Goal: Use online tool/utility: Use online tool/utility

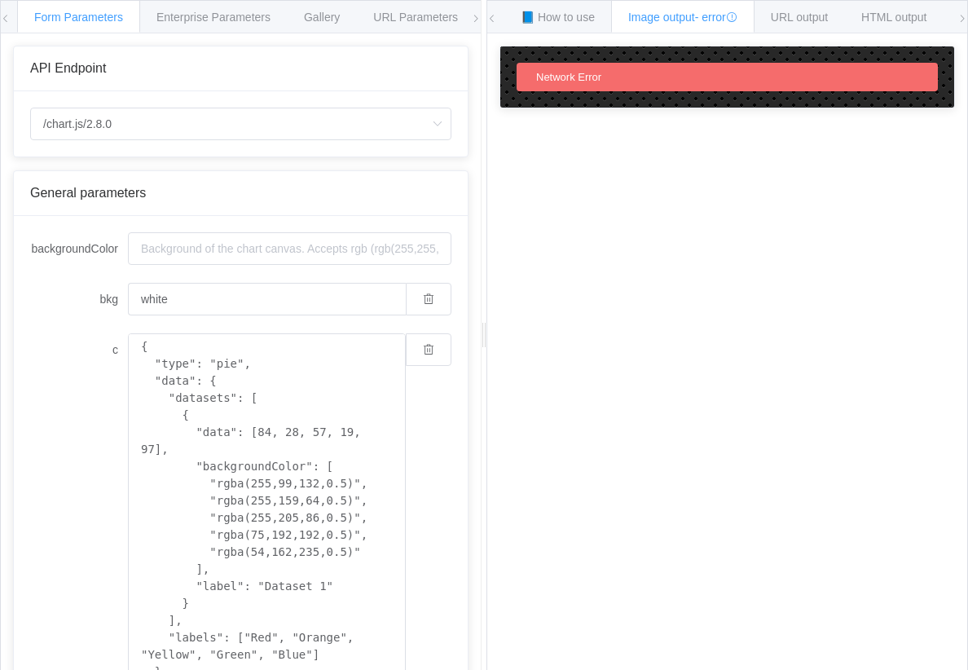
click at [10, 3] on span at bounding box center [6, 19] width 10 height 36
click at [8, 14] on icon at bounding box center [6, 19] width 10 height 10
click at [692, 91] on div "Network Error" at bounding box center [727, 77] width 421 height 29
click at [705, 73] on div "Network Error" at bounding box center [727, 77] width 421 height 29
click at [293, 128] on input "/chart.js/2.8.0" at bounding box center [240, 124] width 421 height 33
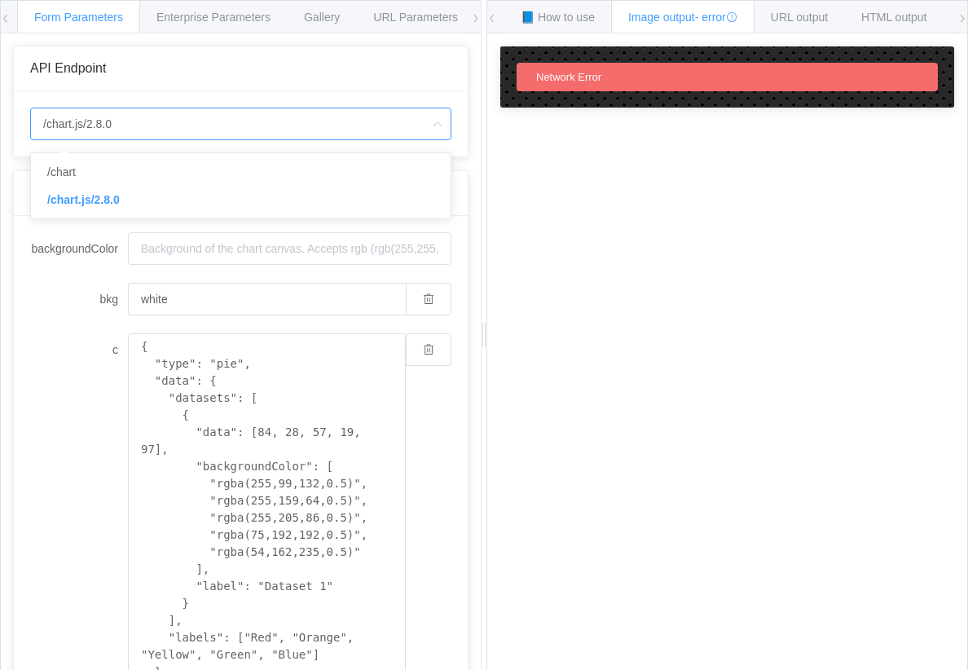
click at [564, 349] on div "Network Error" at bounding box center [726, 377] width 455 height 663
click at [334, 19] on span "Gallery" at bounding box center [322, 17] width 36 height 13
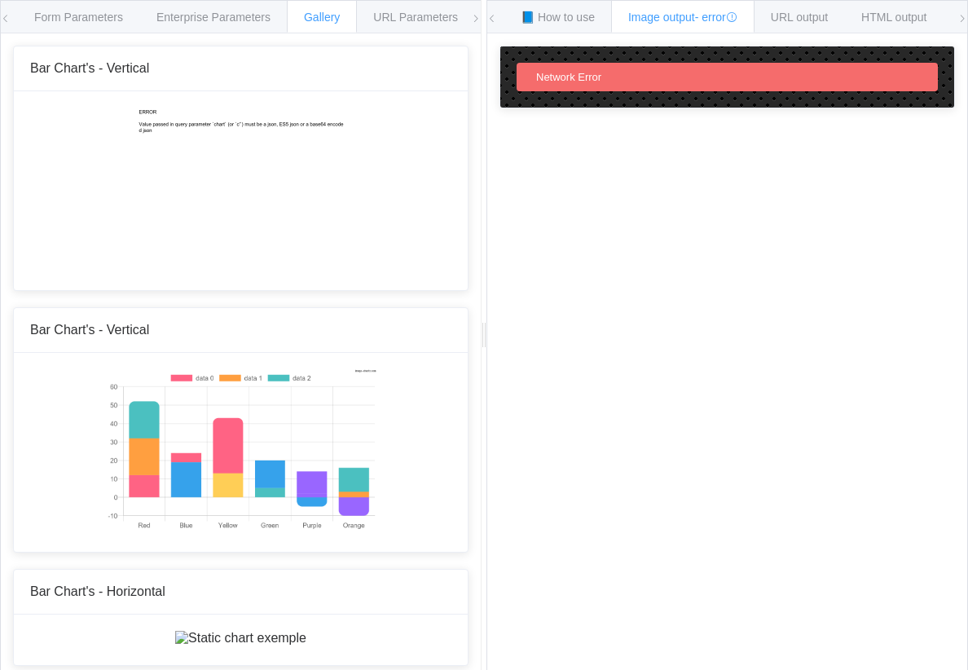
click at [961, 17] on icon at bounding box center [962, 19] width 10 height 10
click at [959, 21] on icon at bounding box center [962, 19] width 10 height 10
click at [8, 16] on icon at bounding box center [6, 19] width 10 height 10
click at [496, 18] on icon at bounding box center [492, 19] width 10 height 10
click at [554, 22] on span "📘 How to use" at bounding box center [558, 17] width 74 height 13
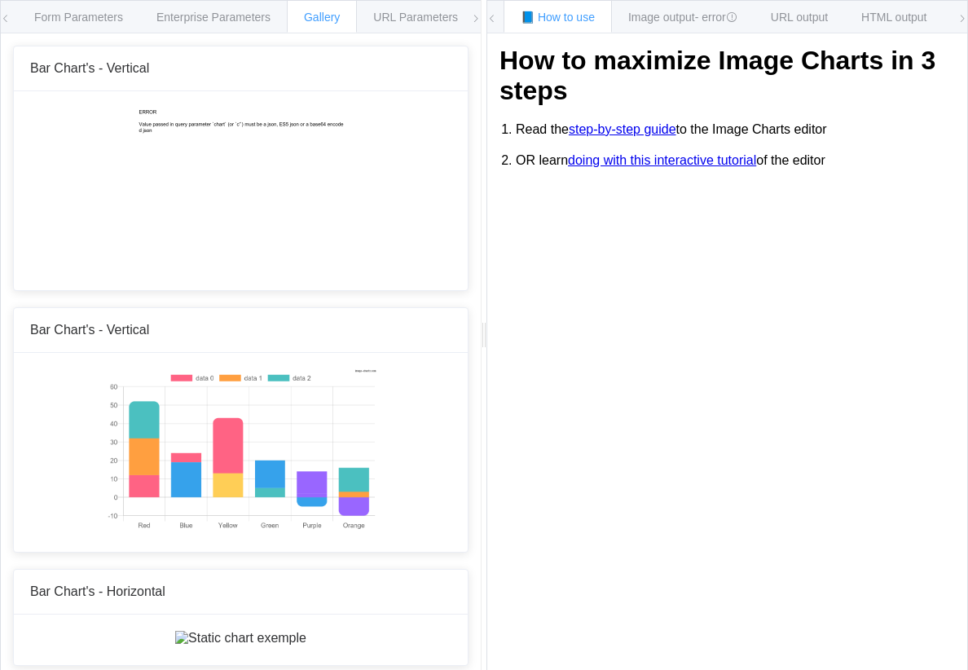
click at [479, 26] on span at bounding box center [476, 19] width 10 height 36
click at [473, 27] on span at bounding box center [476, 19] width 10 height 36
click at [4, 16] on icon at bounding box center [6, 19] width 10 height 10
click at [4, 14] on icon at bounding box center [6, 19] width 10 height 10
click at [91, 352] on div "Bar Chart's - Vertical" at bounding box center [241, 330] width 454 height 45
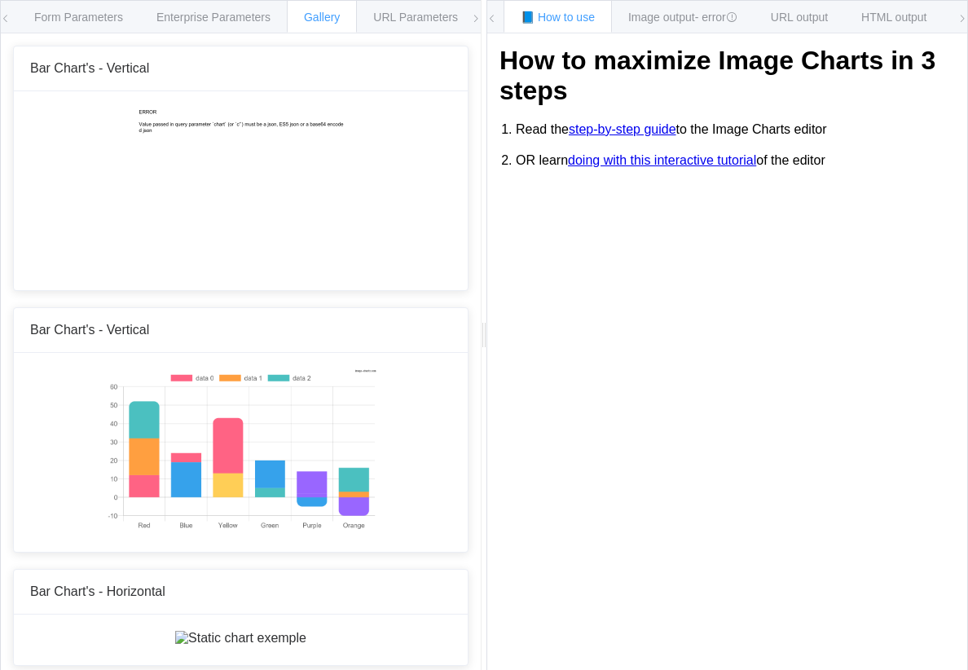
click at [144, 470] on img at bounding box center [240, 450] width 271 height 163
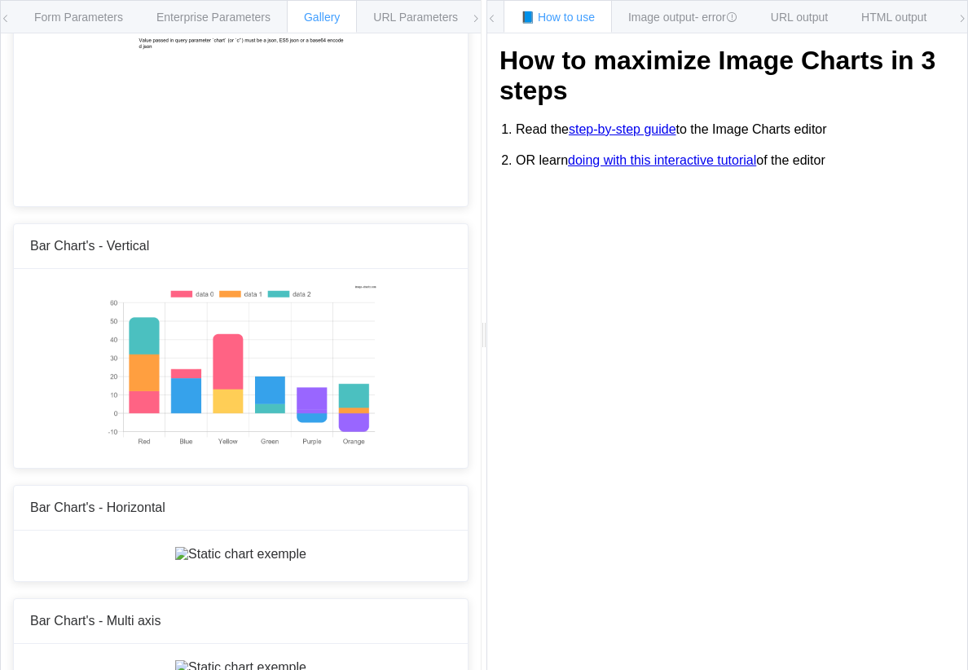
scroll to position [34, 0]
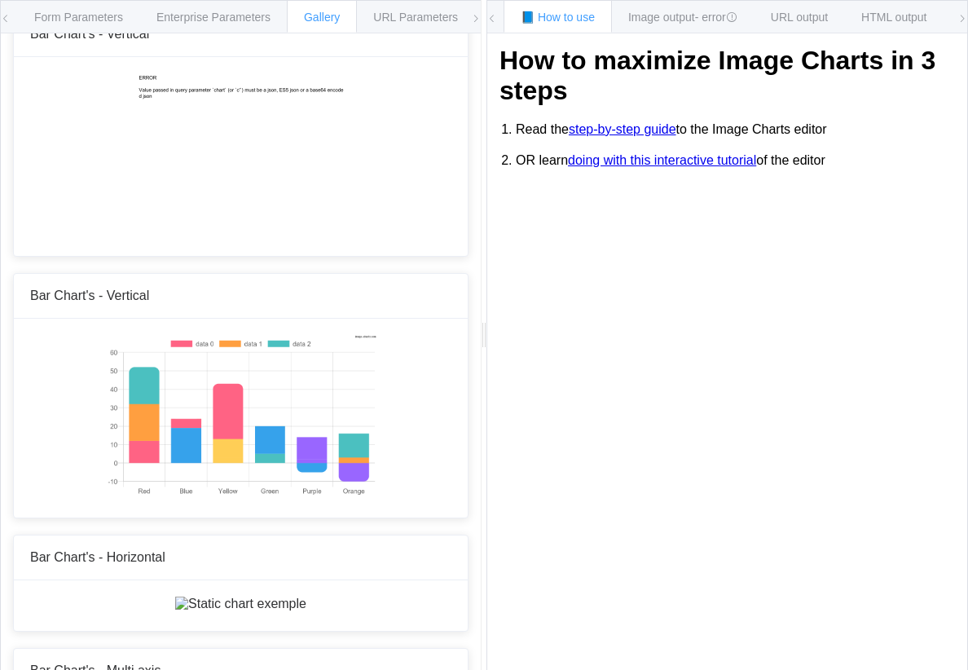
click at [46, 296] on span "Bar Chart's - Vertical" at bounding box center [89, 295] width 119 height 14
click at [49, 288] on div "Bar Chart's - Vertical" at bounding box center [241, 296] width 454 height 45
click at [53, 9] on div "Form Parameters" at bounding box center [78, 16] width 123 height 33
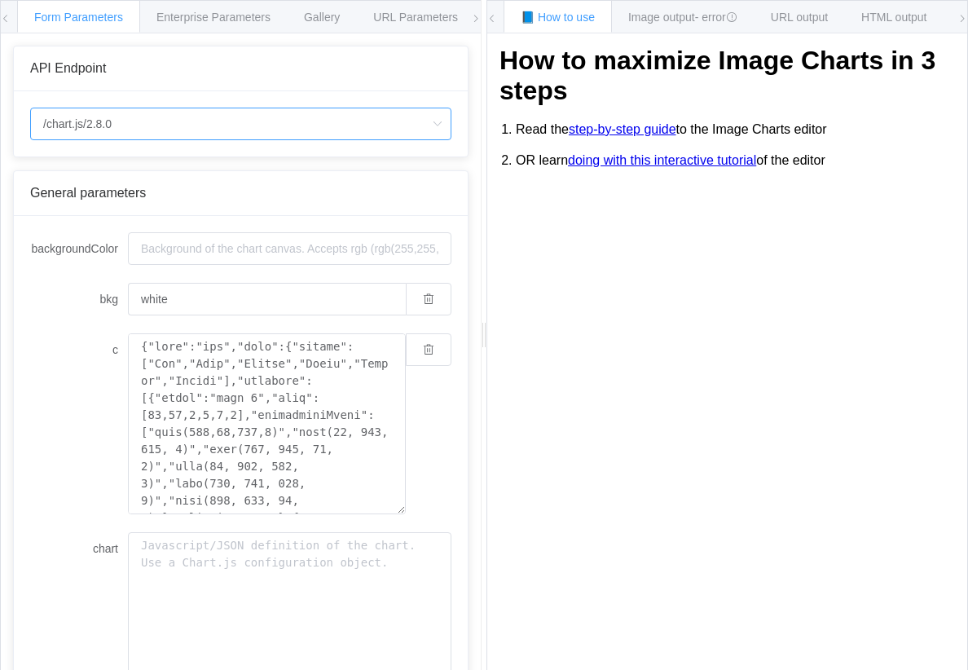
click at [64, 130] on input "/chart.js/2.8.0" at bounding box center [240, 124] width 421 height 33
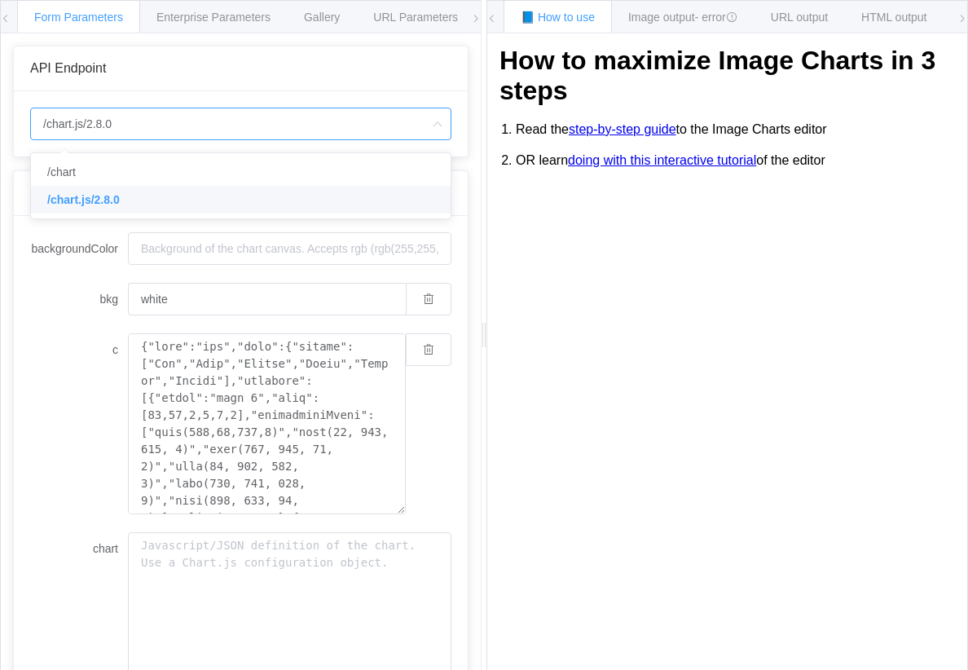
click at [54, 193] on span "/chart.js/2.8.0" at bounding box center [83, 199] width 73 height 13
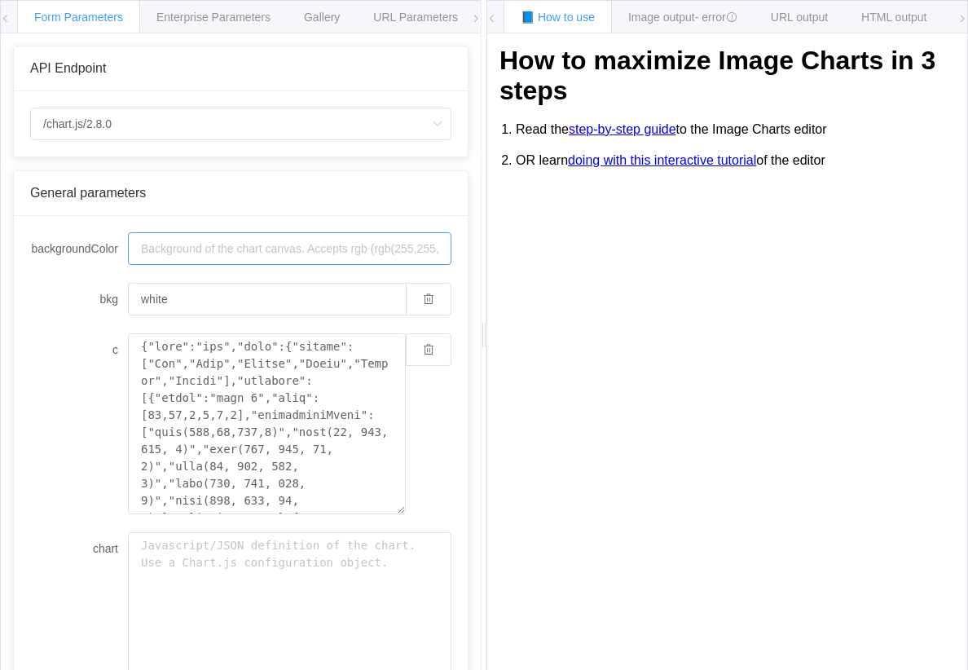
click at [154, 265] on input "backgroundColor" at bounding box center [289, 248] width 323 height 33
click at [182, 258] on input "backgroundColor" at bounding box center [289, 248] width 323 height 33
click at [246, 257] on input "backgroundColor" at bounding box center [289, 248] width 323 height 33
click at [270, 265] on input "backgroundColor" at bounding box center [289, 248] width 323 height 33
click at [76, 215] on div "General parameters" at bounding box center [241, 193] width 454 height 45
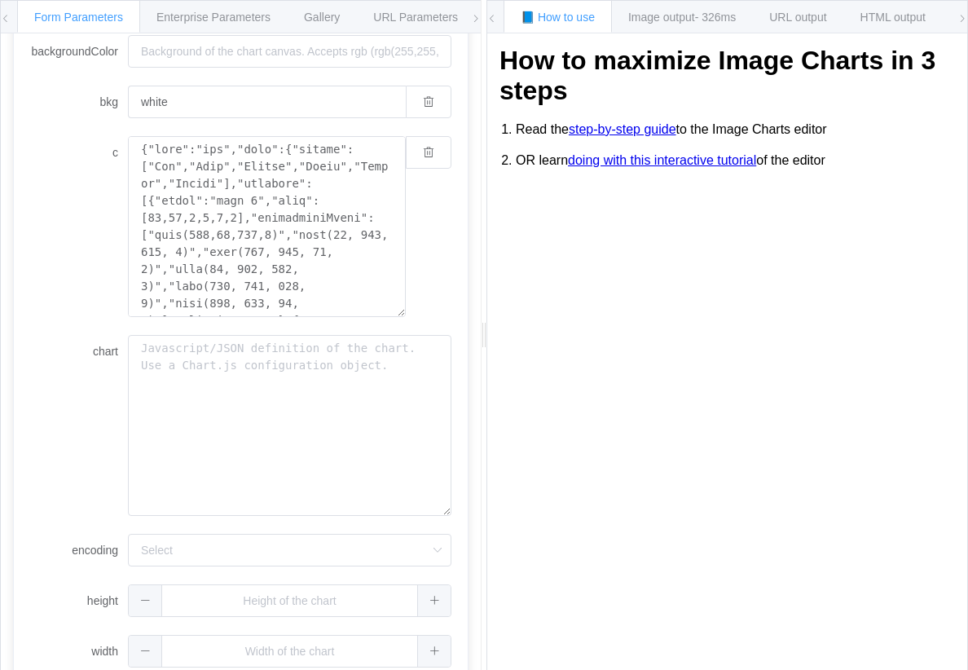
scroll to position [196, 0]
click at [159, 411] on textarea "chart" at bounding box center [289, 427] width 323 height 181
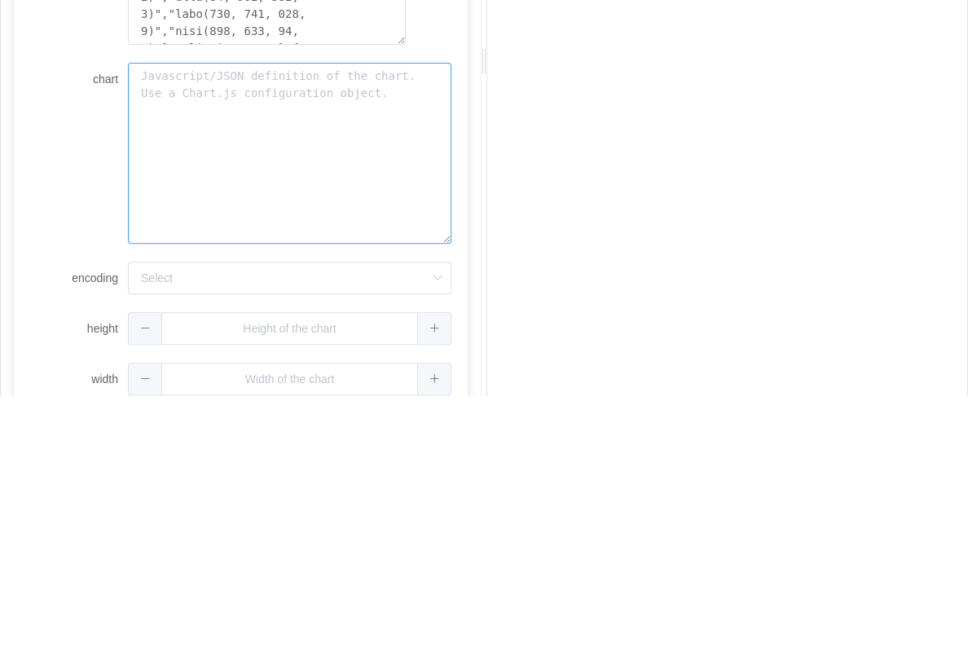
click at [198, 337] on textarea "chart" at bounding box center [289, 427] width 323 height 181
type textarea "Java"
click at [152, 535] on input "encoding" at bounding box center [289, 551] width 323 height 33
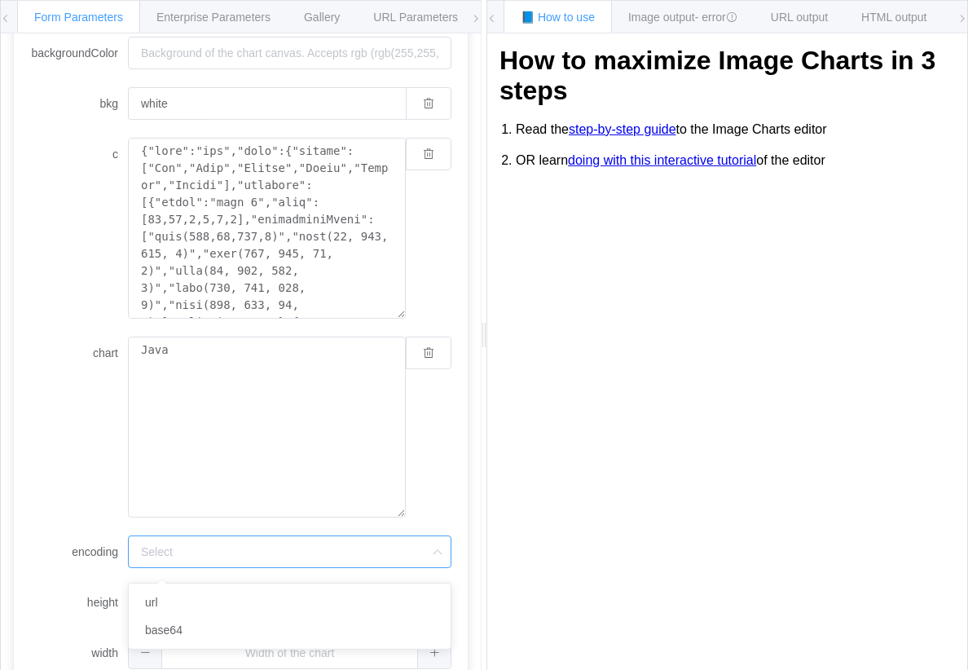
scroll to position [26, 0]
click at [328, 588] on li "url" at bounding box center [290, 602] width 322 height 28
type input "url"
click at [438, 587] on span at bounding box center [433, 602] width 33 height 31
click at [395, 587] on span at bounding box center [388, 602] width 33 height 31
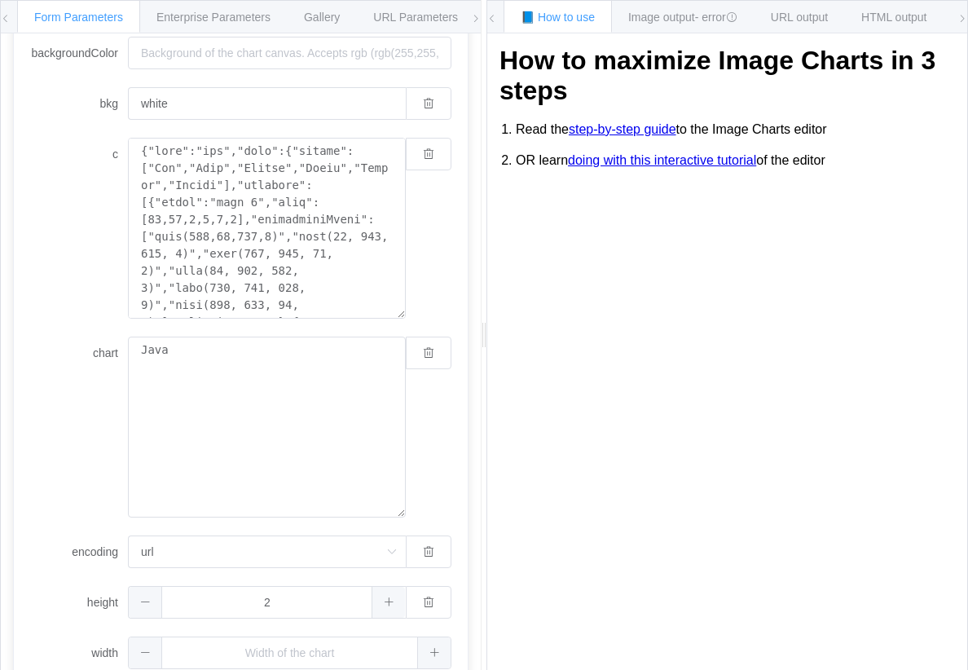
click at [388, 596] on icon at bounding box center [389, 601] width 11 height 11
click at [390, 596] on icon at bounding box center [389, 601] width 11 height 11
type input "5"
click at [446, 637] on span at bounding box center [433, 652] width 33 height 31
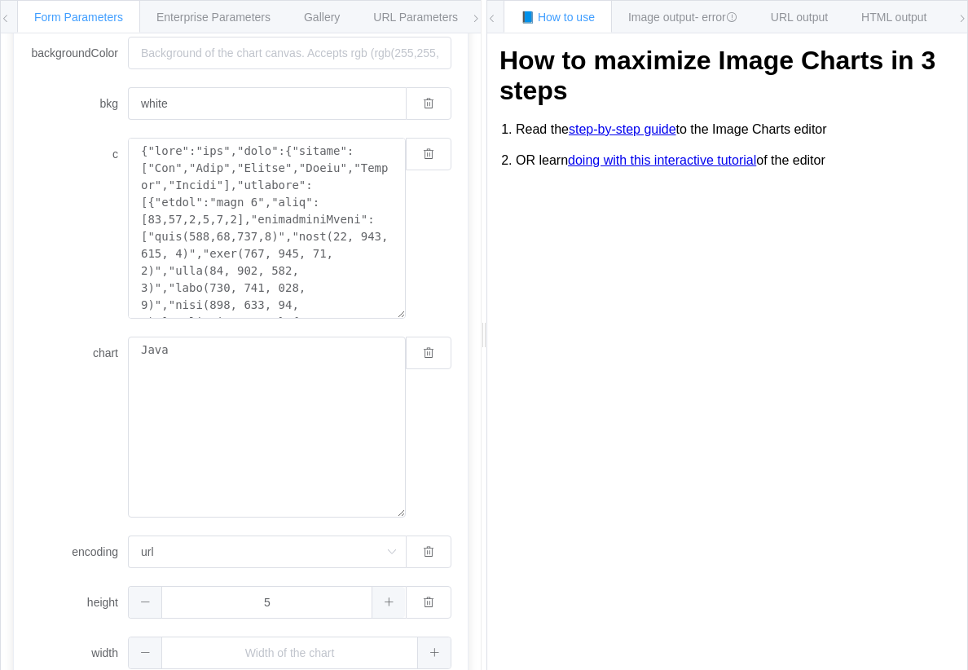
type input "1"
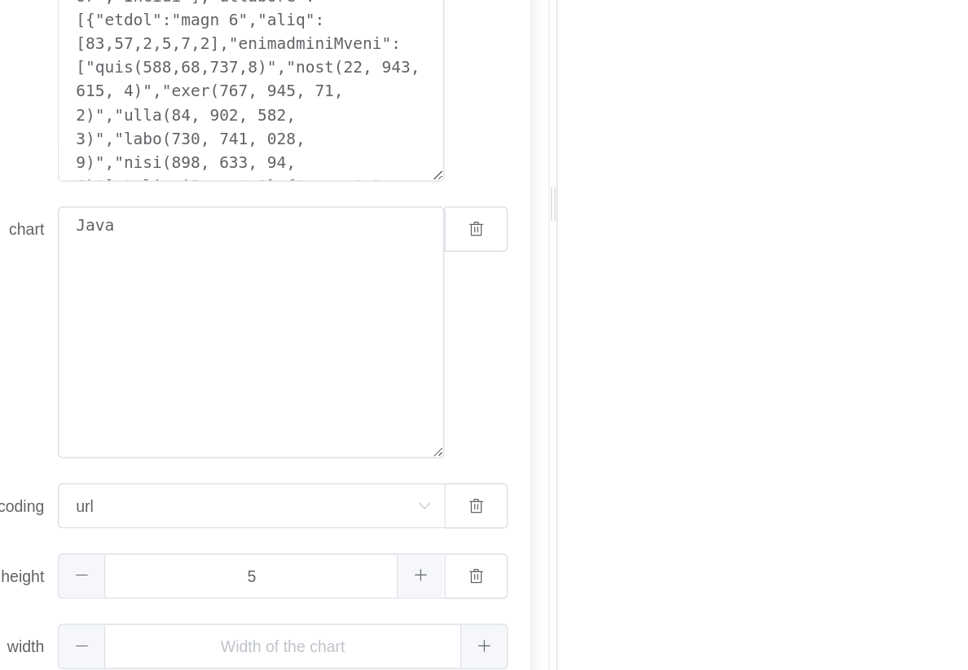
click at [417, 637] on span at bounding box center [433, 652] width 33 height 31
type input "1"
click at [406, 636] on button "button" at bounding box center [429, 652] width 46 height 33
click at [372, 637] on span at bounding box center [388, 652] width 33 height 31
type input "1"
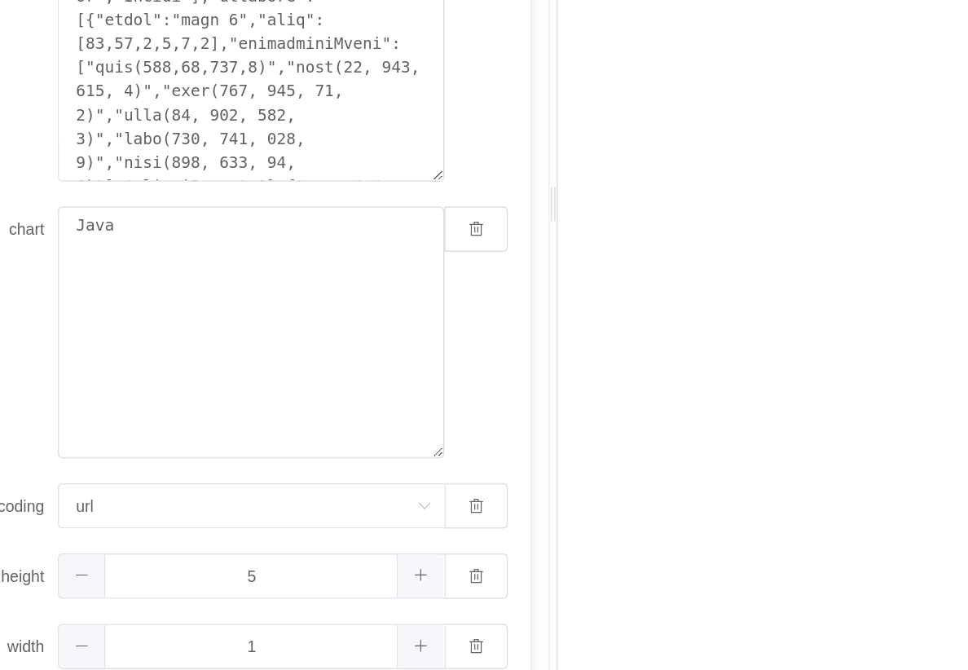
click at [406, 636] on button "button" at bounding box center [429, 652] width 46 height 33
click at [372, 637] on span at bounding box center [388, 652] width 33 height 31
type input "1"
click at [417, 637] on span at bounding box center [433, 652] width 33 height 31
type input "1"
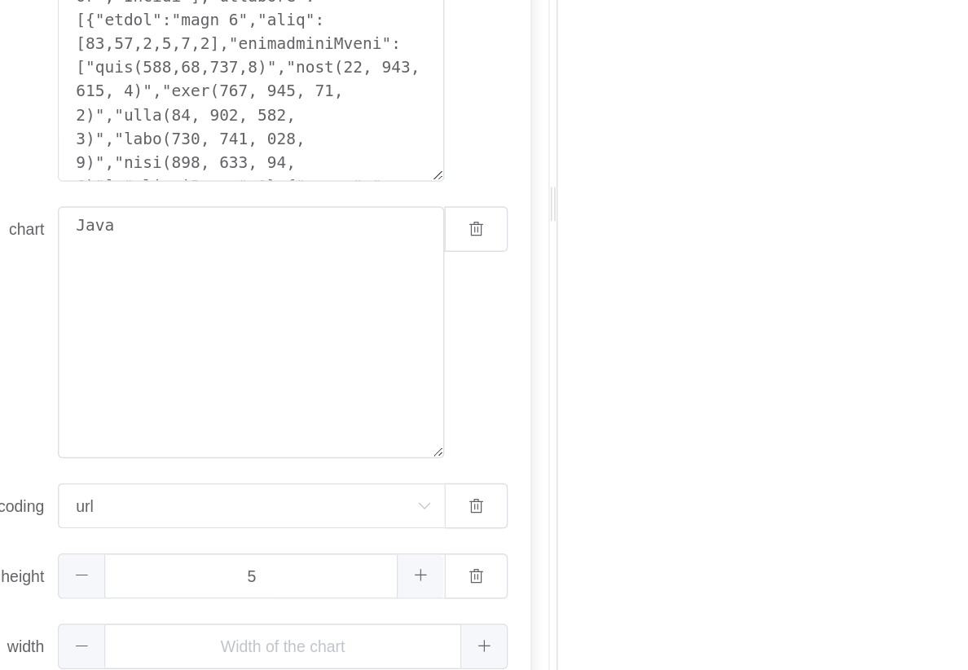
click at [417, 637] on span at bounding box center [433, 652] width 33 height 31
type input "1"
click at [406, 636] on button "button" at bounding box center [429, 652] width 46 height 33
click at [417, 637] on span at bounding box center [433, 652] width 33 height 31
click at [384, 647] on icon at bounding box center [389, 652] width 11 height 11
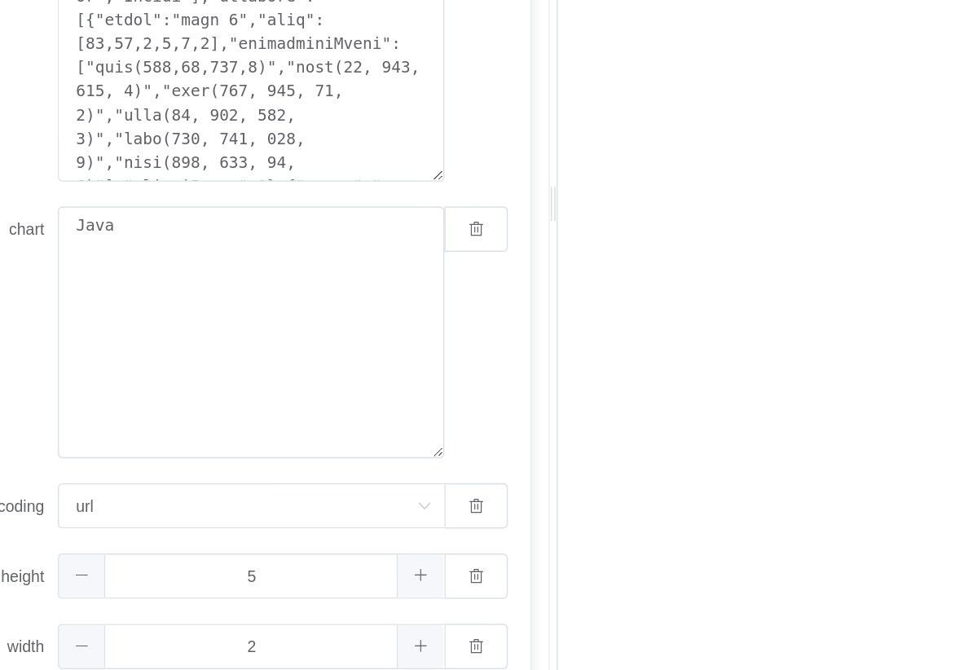
click at [384, 647] on icon at bounding box center [389, 652] width 11 height 11
type input "6"
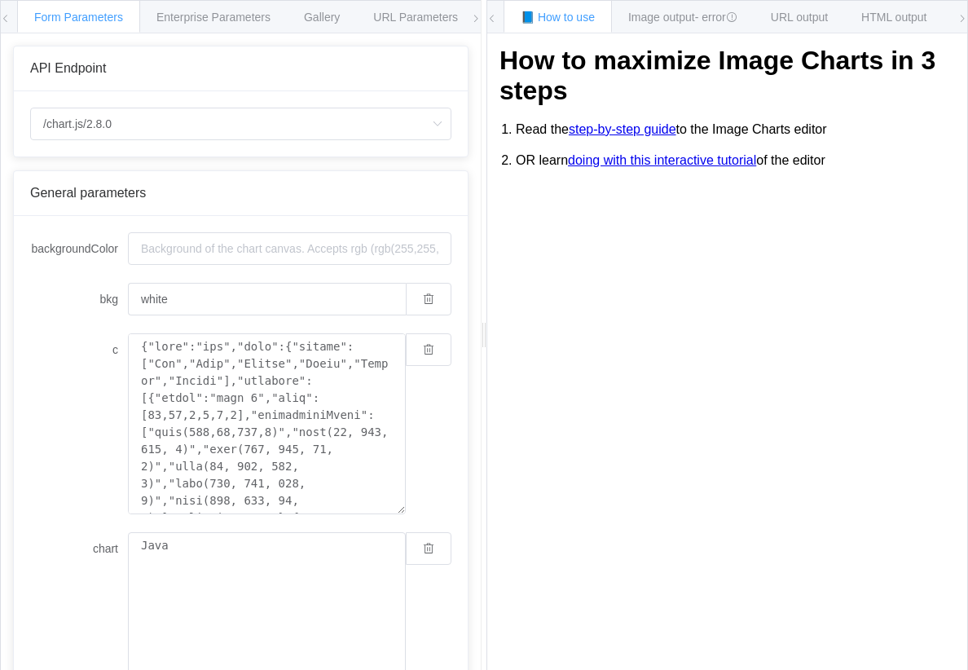
click at [182, 11] on span "Enterprise Parameters" at bounding box center [213, 17] width 114 height 13
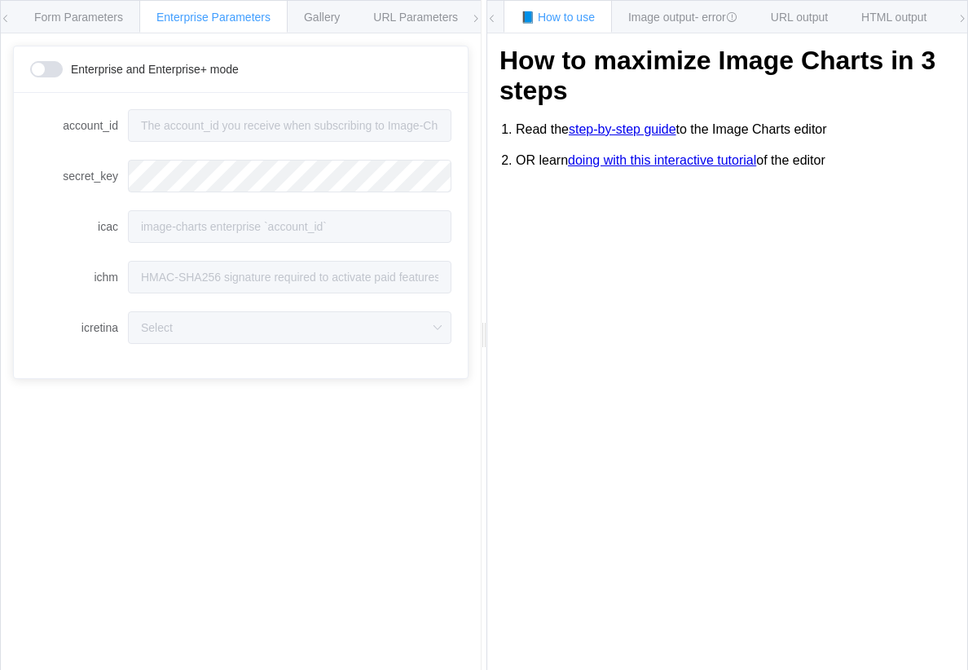
click at [338, 11] on span "Gallery" at bounding box center [322, 17] width 36 height 13
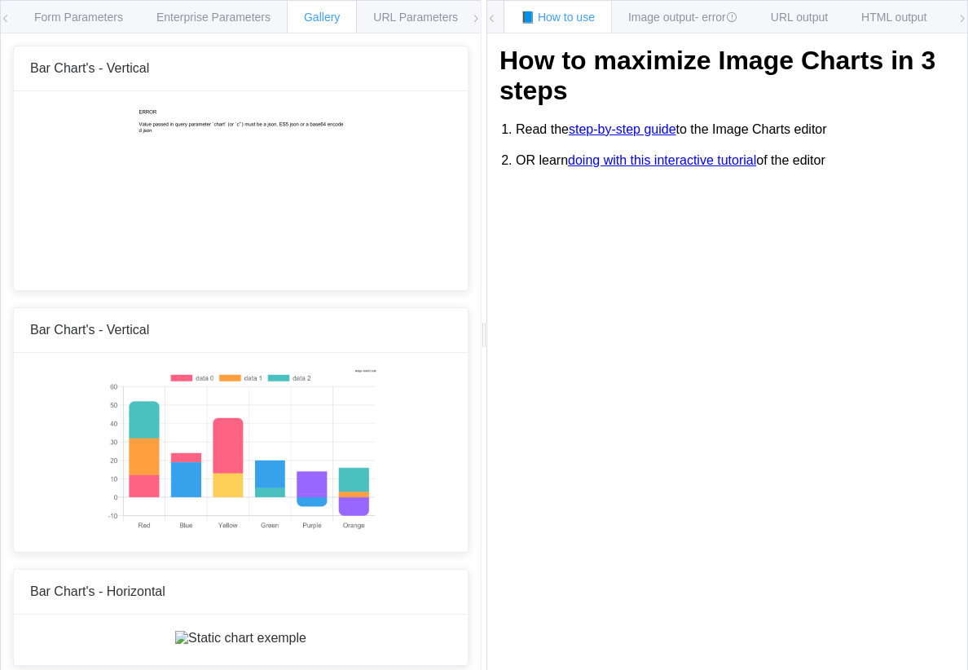
click at [429, 15] on span "URL Parameters" at bounding box center [415, 17] width 85 height 13
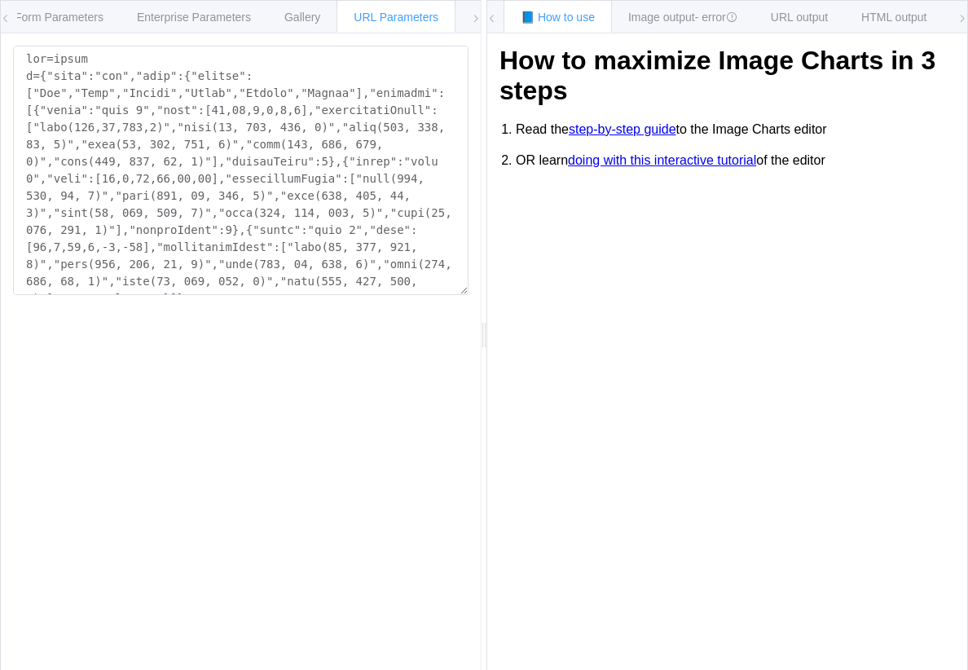
click at [474, 19] on icon at bounding box center [476, 19] width 10 height 10
click at [430, 19] on span "Environments" at bounding box center [402, 17] width 70 height 13
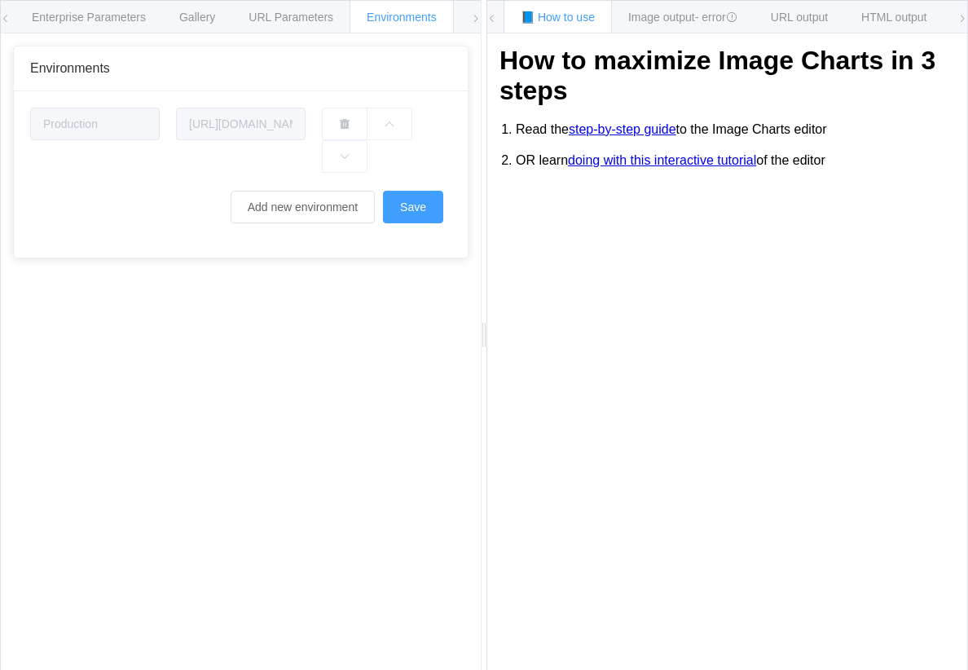
click at [428, 208] on button "Save" at bounding box center [413, 207] width 60 height 33
click at [455, 15] on div "Environments" at bounding box center [402, 16] width 104 height 33
click at [475, 20] on icon at bounding box center [476, 19] width 10 height 10
click at [18, 19] on div "Enterprise Parameters" at bounding box center [89, 16] width 148 height 33
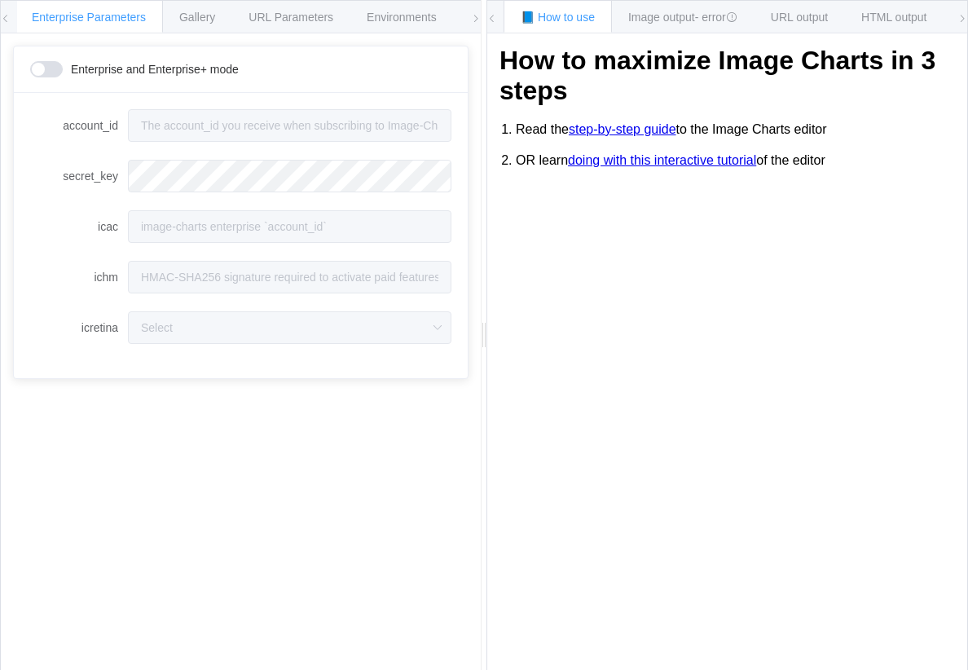
click at [690, 6] on div "Image output - error" at bounding box center [682, 16] width 143 height 33
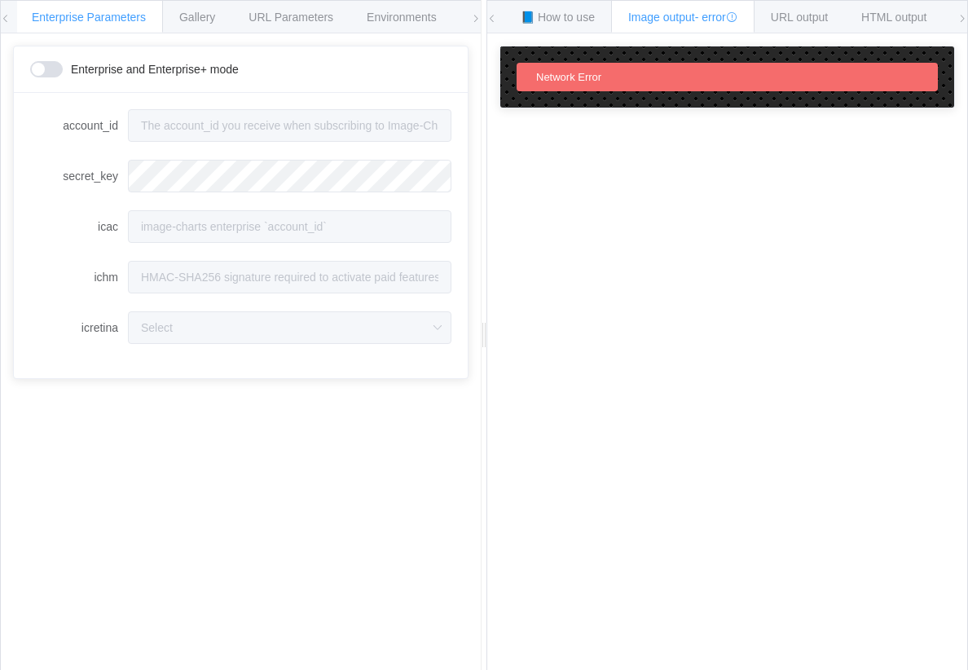
click at [819, 15] on span "URL output" at bounding box center [799, 17] width 57 height 13
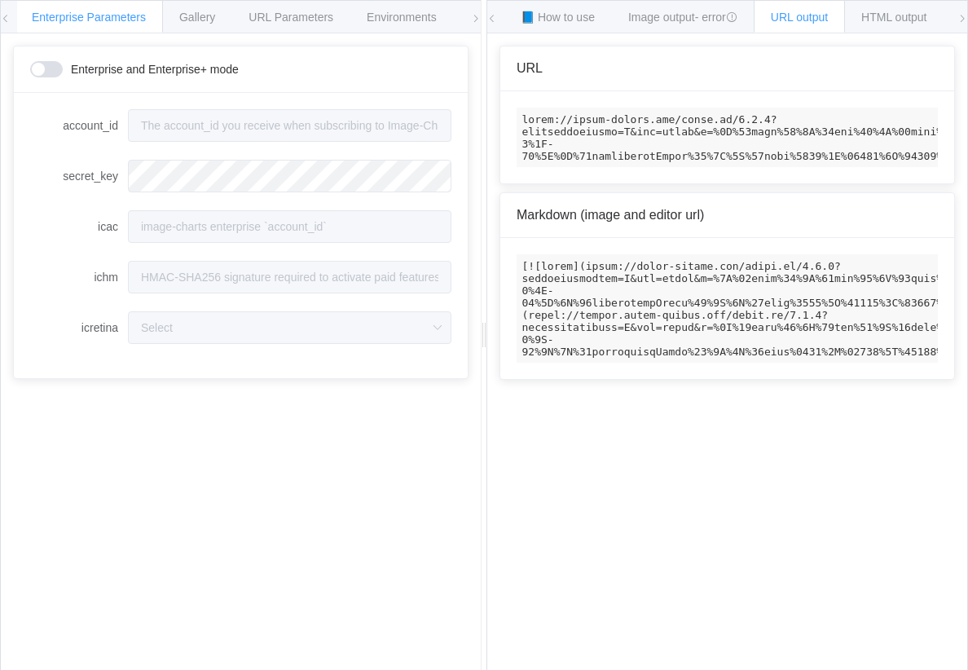
click at [912, 22] on span "HTML output" at bounding box center [893, 17] width 65 height 13
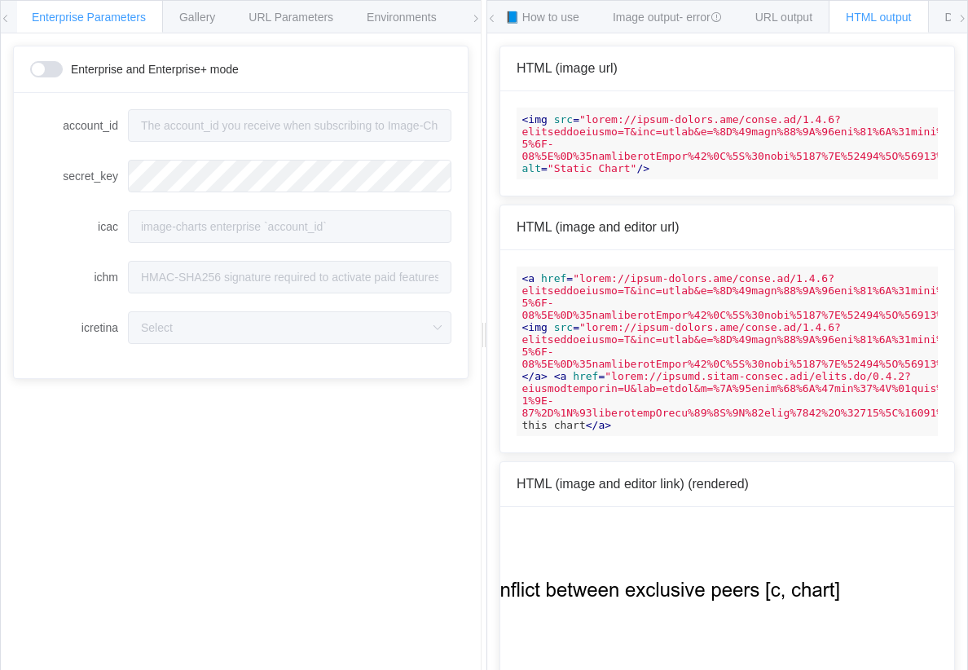
click at [904, 23] on span "HTML output" at bounding box center [878, 17] width 65 height 13
click at [959, 12] on span at bounding box center [962, 19] width 10 height 36
click at [679, 19] on span "Documentation" at bounding box center [649, 17] width 77 height 13
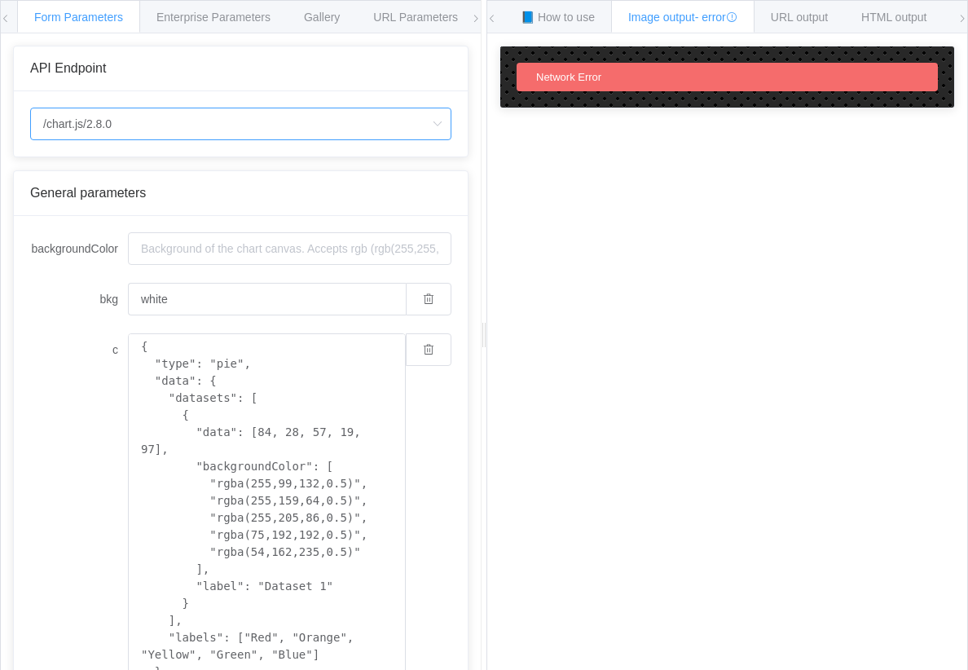
click at [65, 122] on input "/chart.js/2.8.0" at bounding box center [240, 124] width 421 height 33
click at [63, 165] on span "/chart" at bounding box center [61, 171] width 29 height 13
type input "/chart"
type input "20"
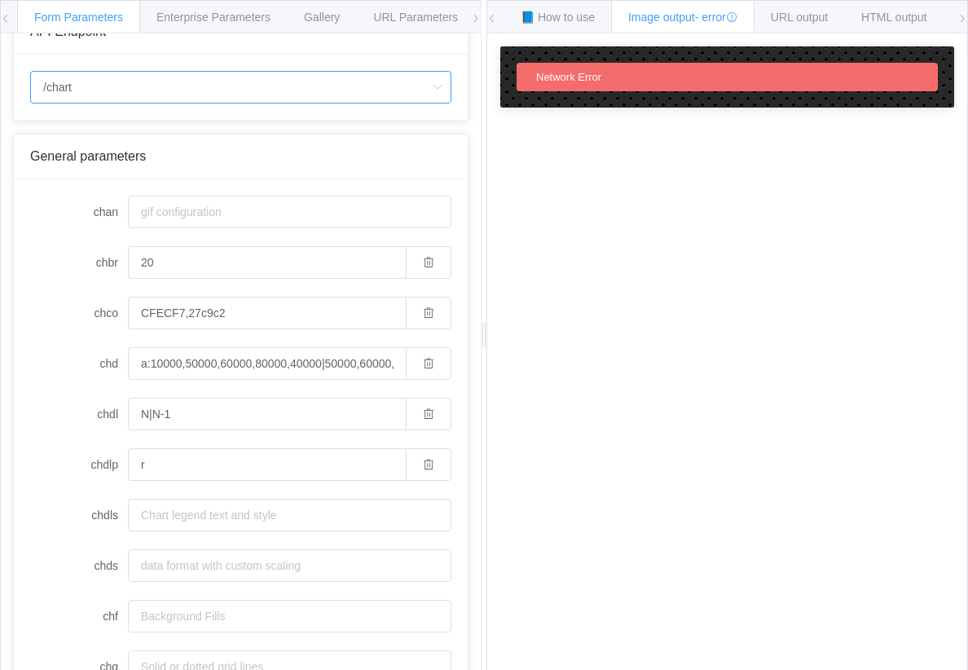
scroll to position [45, 0]
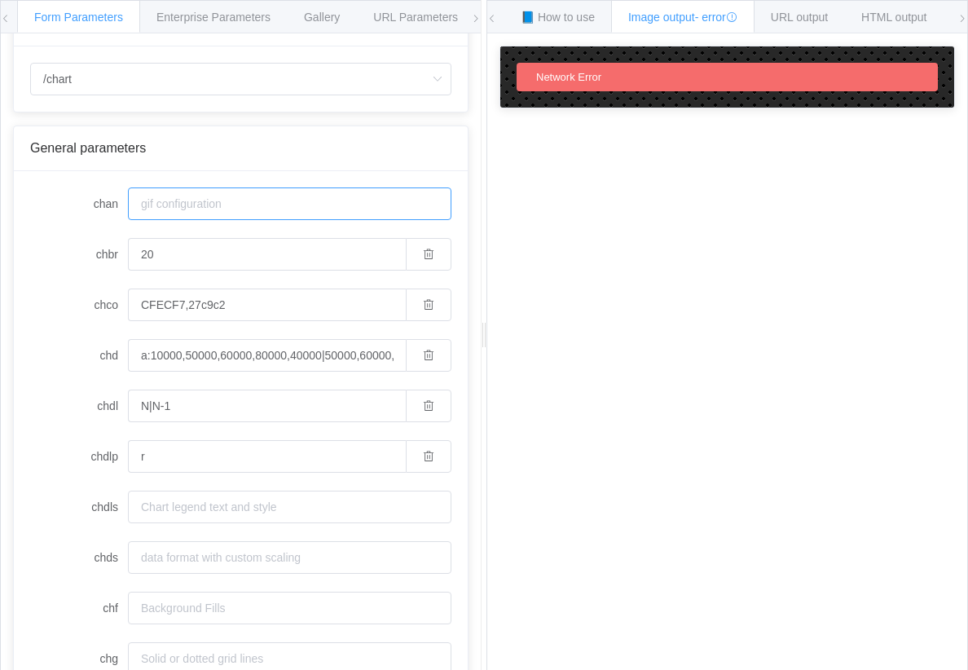
click at [157, 205] on input "chan" at bounding box center [289, 203] width 323 height 33
click at [46, 244] on label "chbr" at bounding box center [79, 254] width 98 height 33
click at [128, 244] on input "20" at bounding box center [267, 254] width 278 height 33
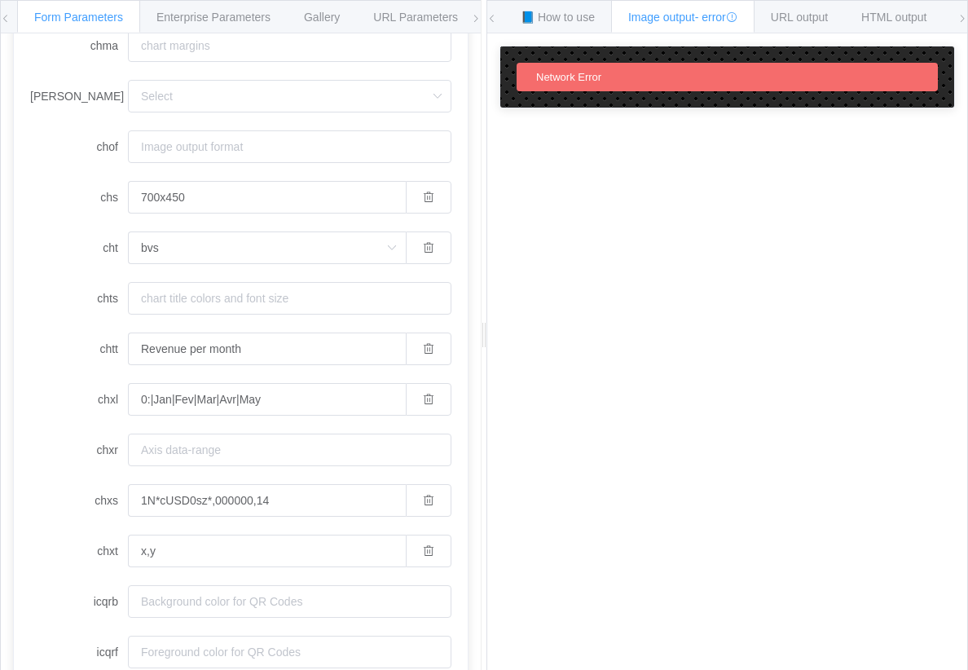
scroll to position [1010, 0]
click at [442, 20] on span "URL Parameters" at bounding box center [415, 17] width 85 height 13
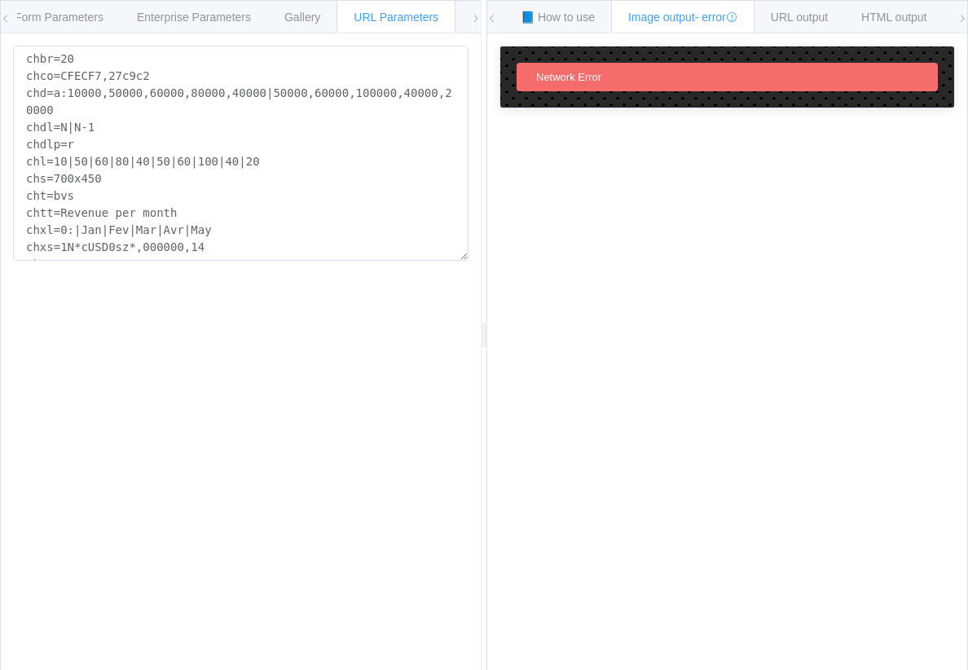
click at [474, 19] on icon at bounding box center [476, 19] width 10 height 10
click at [475, 12] on span at bounding box center [476, 19] width 10 height 36
click at [474, 20] on icon at bounding box center [476, 19] width 10 height 10
click at [432, 11] on span "Environments" at bounding box center [402, 17] width 70 height 13
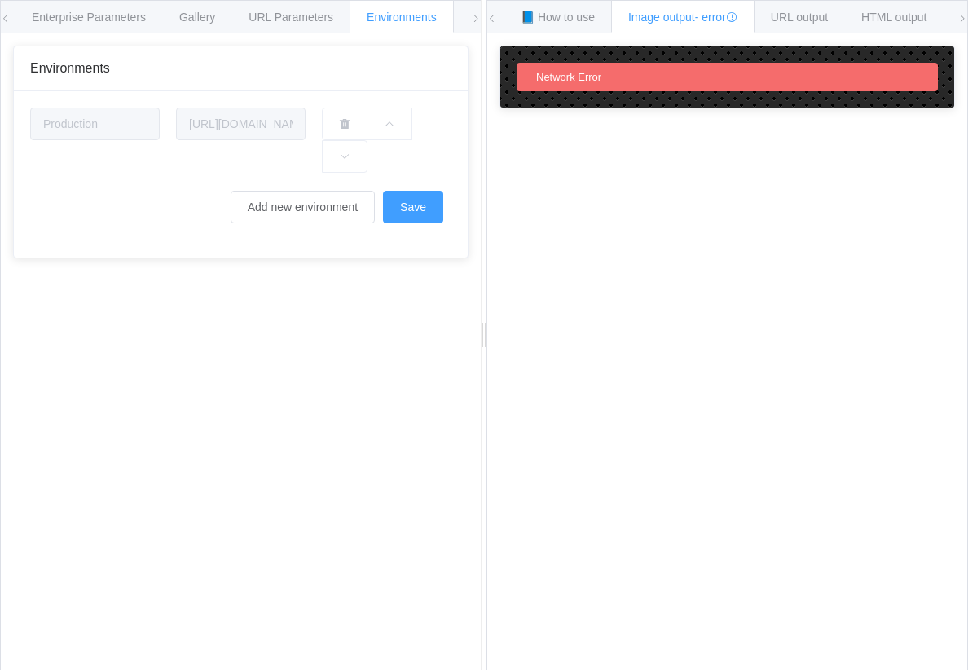
click at [235, 148] on div "[URL][DOMAIN_NAME]" at bounding box center [241, 140] width 146 height 65
